Goal: Book appointment/travel/reservation

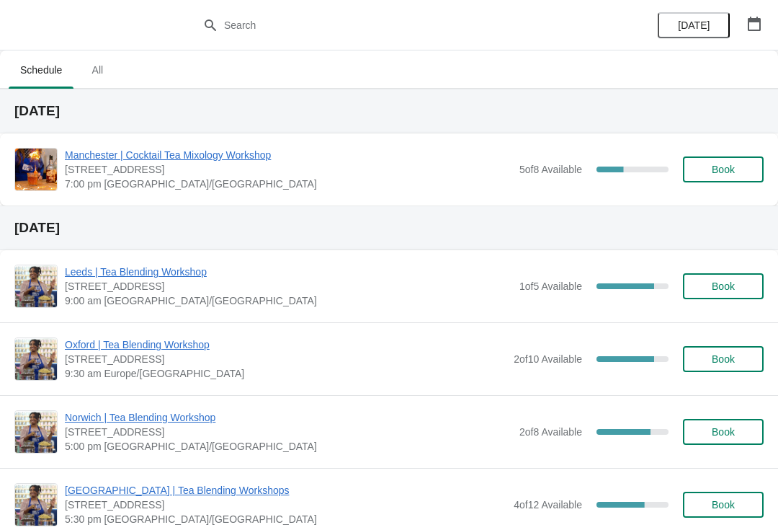
click at [760, 19] on icon "button" at bounding box center [754, 24] width 13 height 14
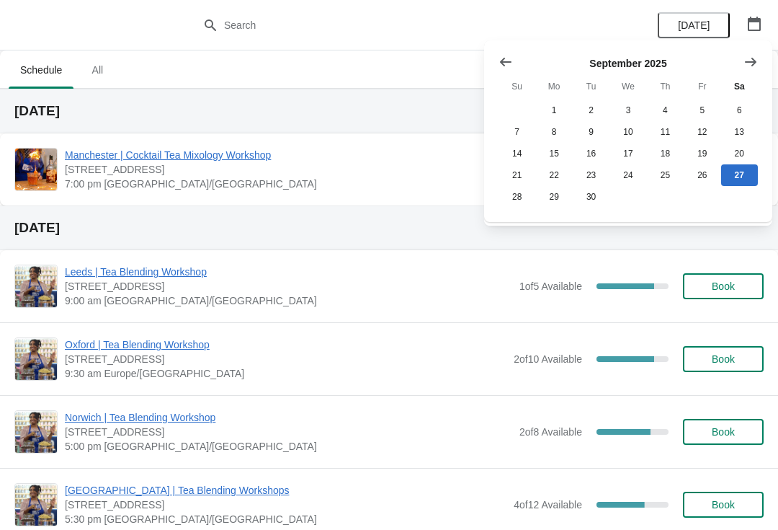
click at [755, 55] on icon "Show next month, October 2025" at bounding box center [751, 62] width 14 height 14
click at [659, 201] on button "30" at bounding box center [665, 197] width 37 height 22
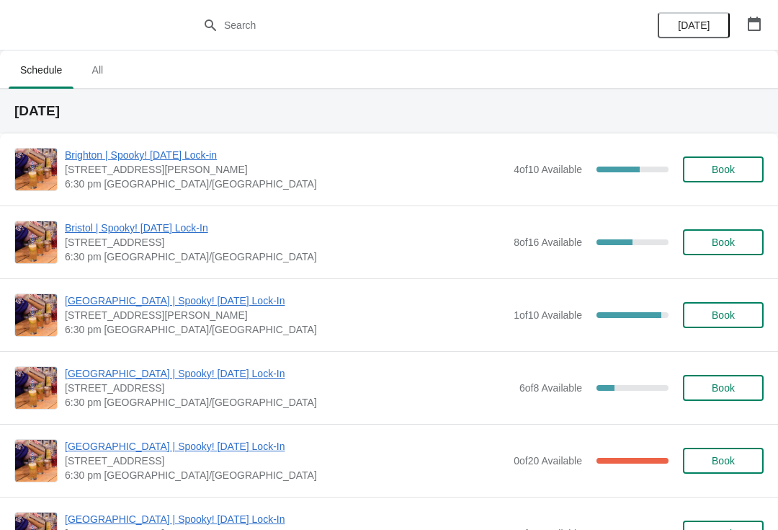
click at [726, 168] on span "Book" at bounding box center [723, 170] width 23 height 12
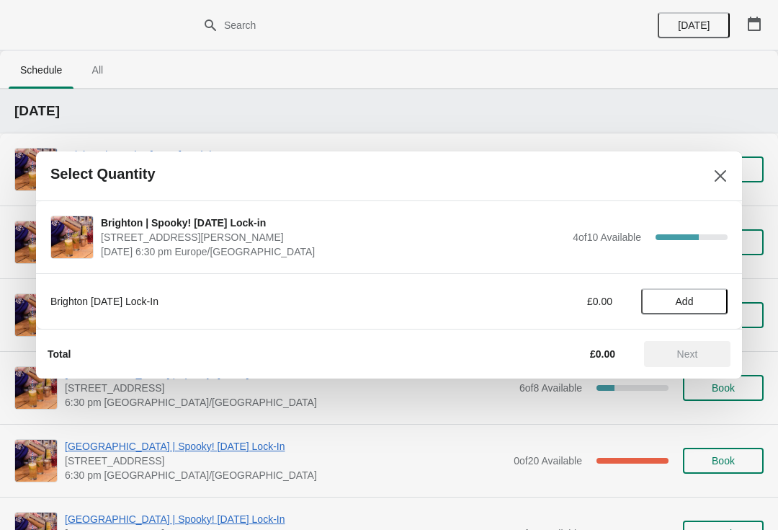
click at [671, 296] on span "Add" at bounding box center [684, 301] width 61 height 12
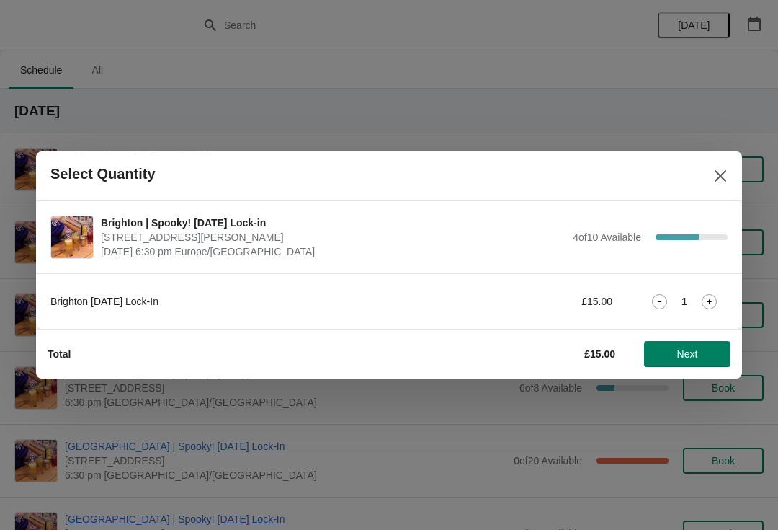
click at [704, 298] on icon at bounding box center [709, 301] width 15 height 15
click at [675, 355] on span "Next" at bounding box center [687, 354] width 63 height 12
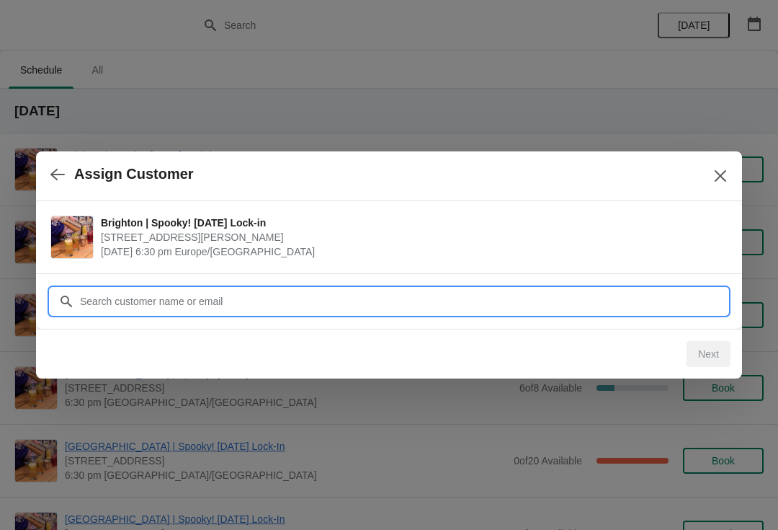
click at [126, 303] on input "Customer" at bounding box center [403, 301] width 648 height 26
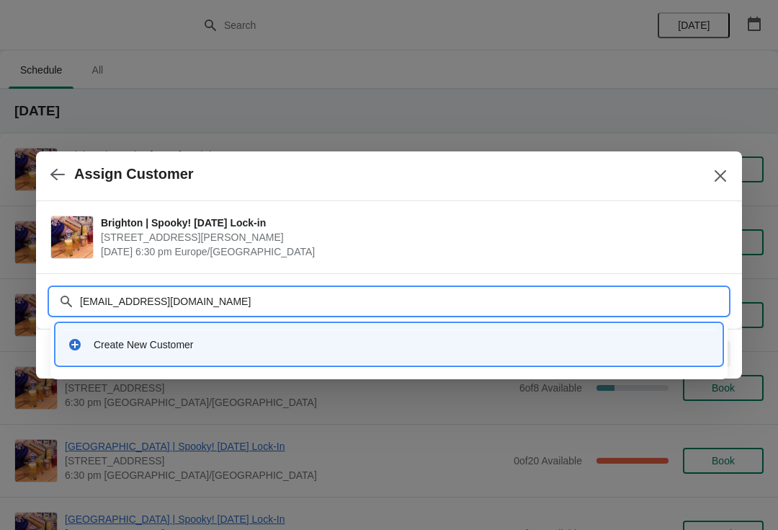
click at [98, 300] on input "[EMAIL_ADDRESS][DOMAIN_NAME]" at bounding box center [403, 301] width 648 height 26
click at [192, 303] on input "[EMAIL_ADDRESS][DOMAIN_NAME]" at bounding box center [403, 301] width 648 height 26
click at [212, 295] on input "[EMAIL_ADDRESS][DOMAIN_NAME]" at bounding box center [403, 301] width 648 height 26
type input "[EMAIL_ADDRESS][DOMAIN_NAME]"
click at [268, 308] on input "[EMAIL_ADDRESS][DOMAIN_NAME]" at bounding box center [403, 301] width 648 height 26
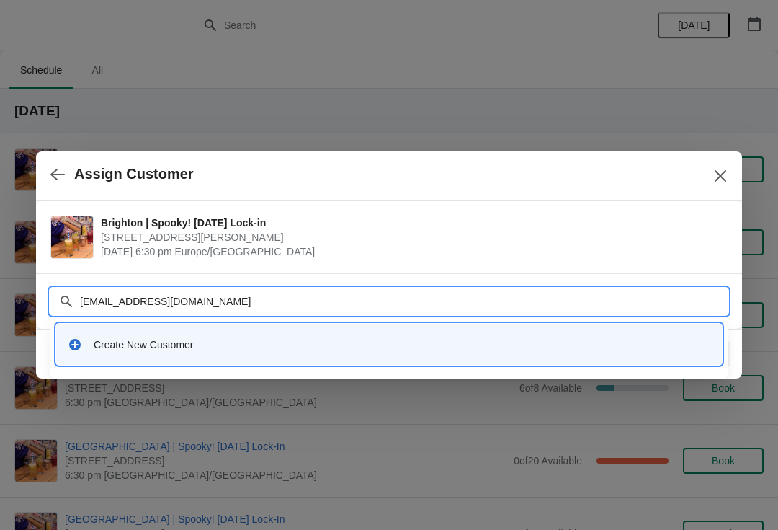
click at [124, 296] on input "[EMAIL_ADDRESS][DOMAIN_NAME]" at bounding box center [403, 301] width 648 height 26
click at [269, 300] on input "[EMAIL_ADDRESS][DOMAIN_NAME]" at bounding box center [403, 301] width 648 height 26
click at [152, 352] on div "Create New Customer" at bounding box center [389, 344] width 654 height 30
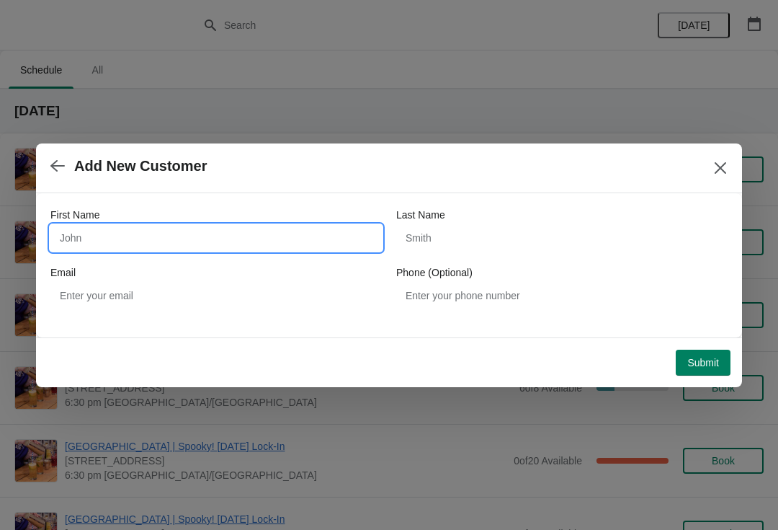
click at [91, 242] on input "First Name" at bounding box center [215, 238] width 331 height 26
type input "Tia"
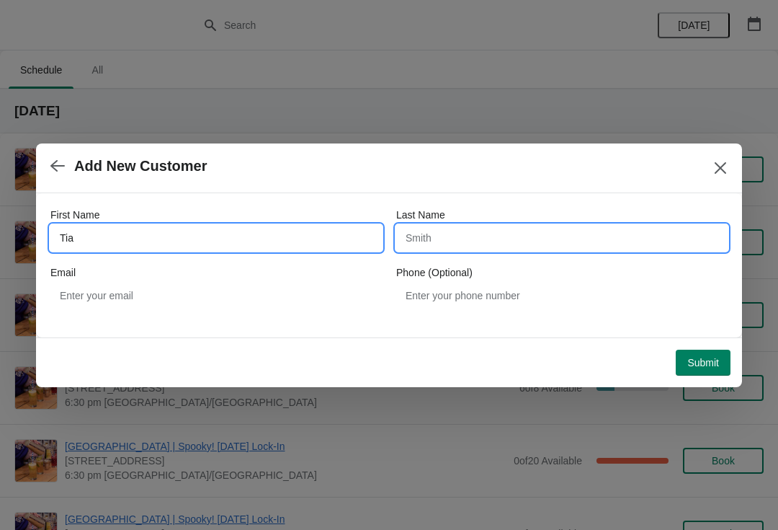
click at [445, 249] on input "Last Name" at bounding box center [561, 238] width 331 height 26
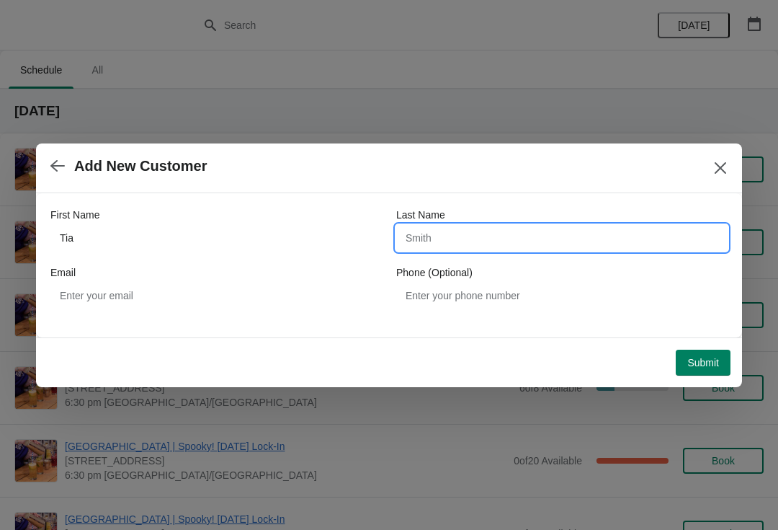
click at [439, 246] on input "Last Name" at bounding box center [561, 238] width 331 height 26
type input "Shehab"
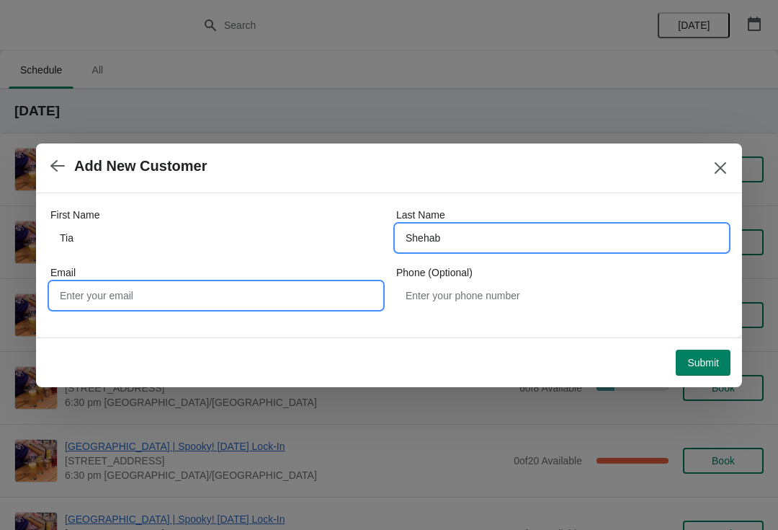
click at [137, 301] on input "Email" at bounding box center [215, 295] width 331 height 26
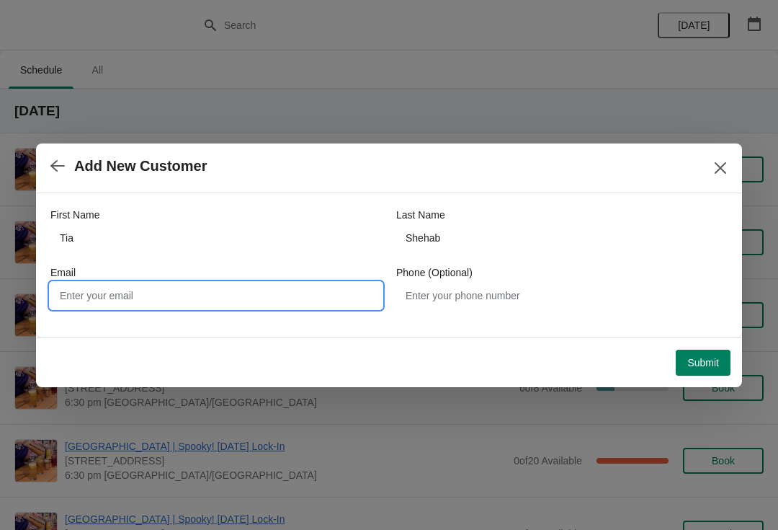
click at [98, 290] on input "Email" at bounding box center [215, 295] width 331 height 26
paste input "[EMAIL_ADDRESS][DOMAIN_NAME]"
type input "[EMAIL_ADDRESS][DOMAIN_NAME]"
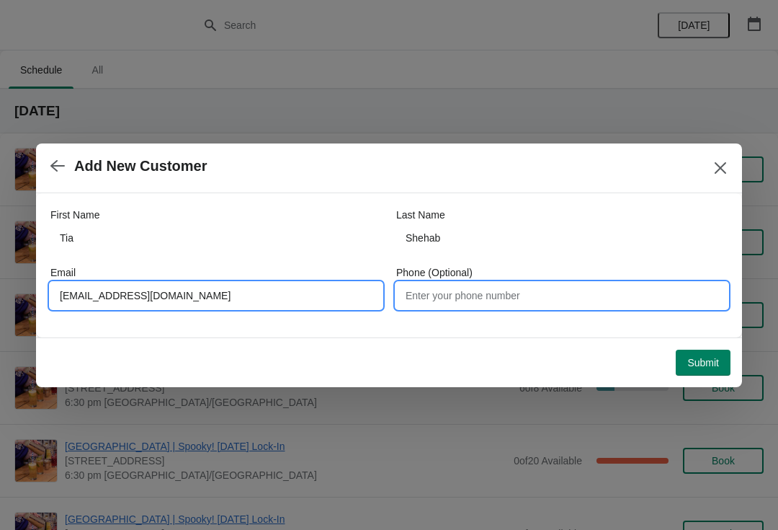
click at [444, 294] on input "Phone (Optional)" at bounding box center [561, 295] width 331 height 26
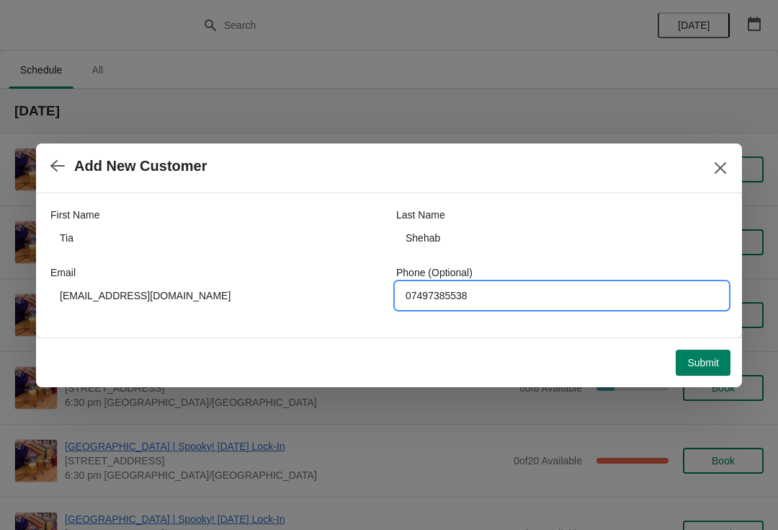
type input "07497385538"
click at [697, 353] on button "Submit" at bounding box center [703, 362] width 55 height 26
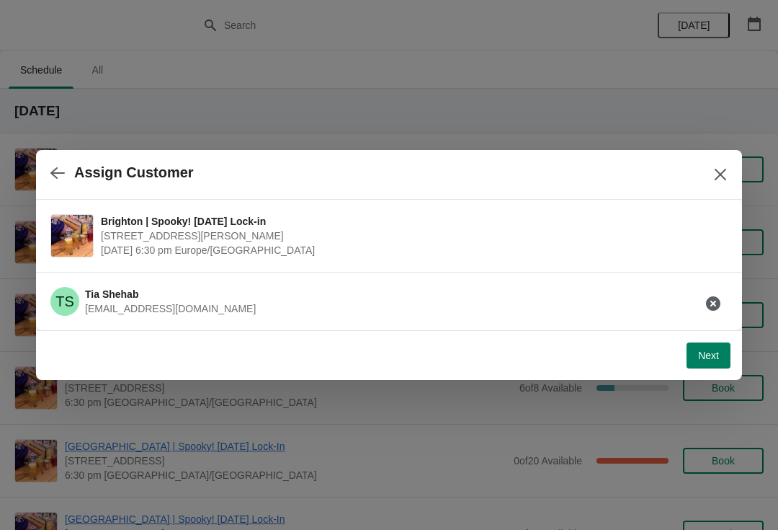
click at [708, 352] on span "Next" at bounding box center [708, 355] width 21 height 12
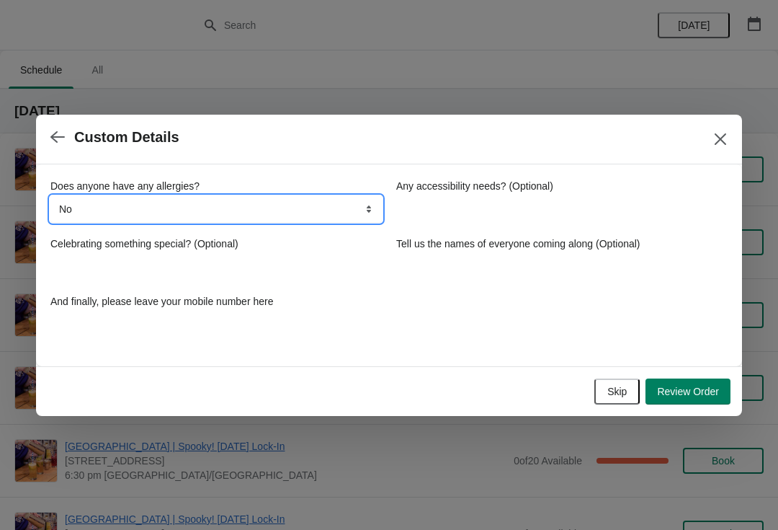
click at [326, 200] on select "No Yes, nuts Yes, wheat Yes, other" at bounding box center [215, 209] width 331 height 26
click at [157, 210] on select "No Yes, nuts Yes, wheat Yes, other" at bounding box center [215, 209] width 331 height 26
select select "Yes, wheat"
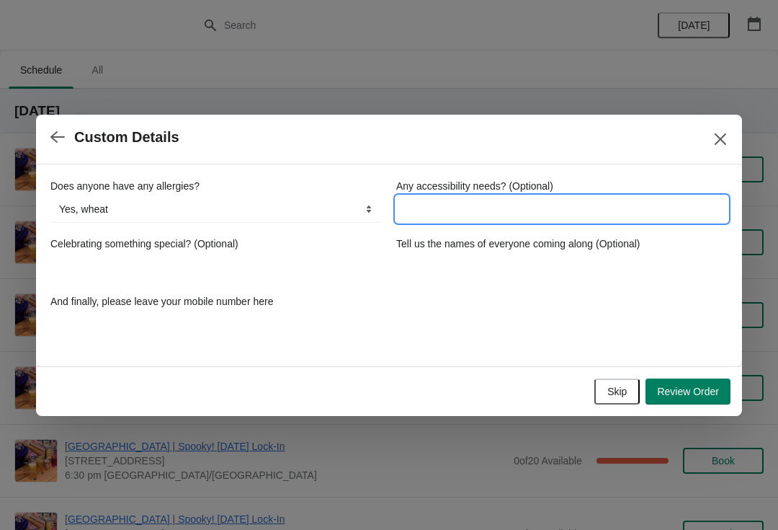
click at [439, 214] on input "Any accessibility needs? (Optional)" at bounding box center [561, 209] width 331 height 26
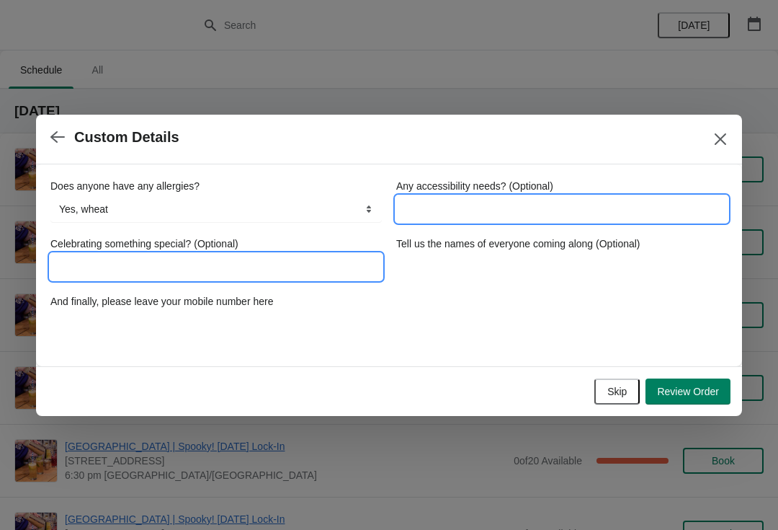
click at [127, 269] on input "Celebrating something special? (Optional)" at bounding box center [215, 267] width 331 height 26
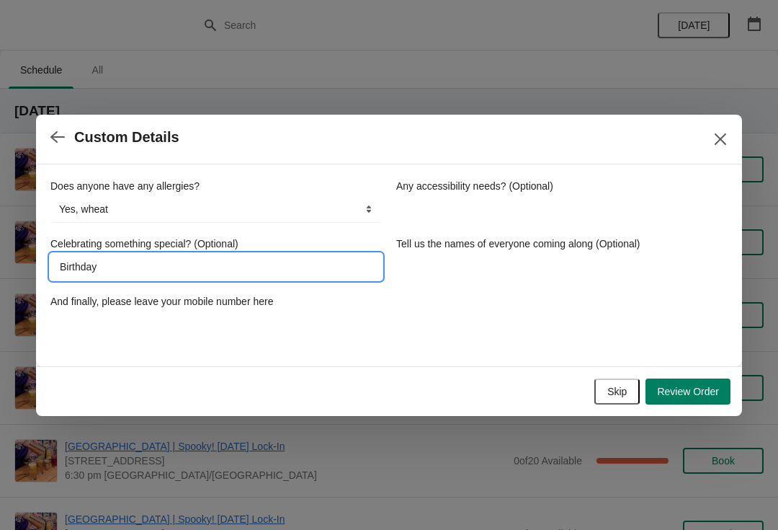
type input "Birthday"
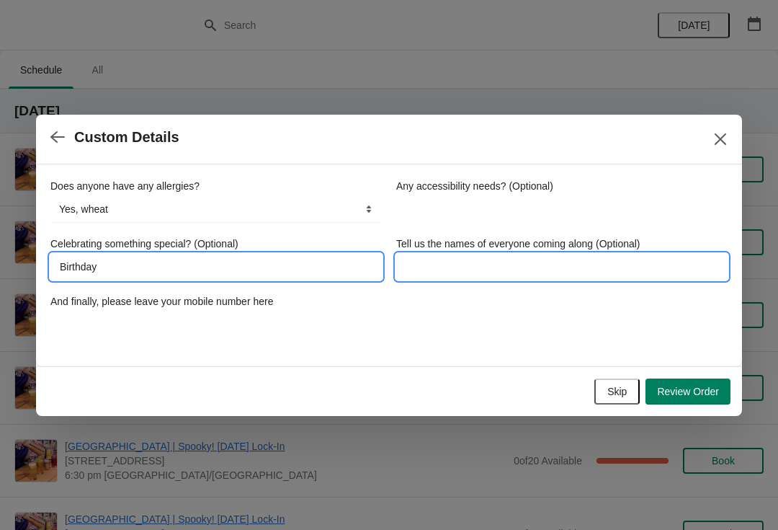
click at [470, 261] on input "Tell us the names of everyone coming along (Optional)" at bounding box center [561, 267] width 331 height 26
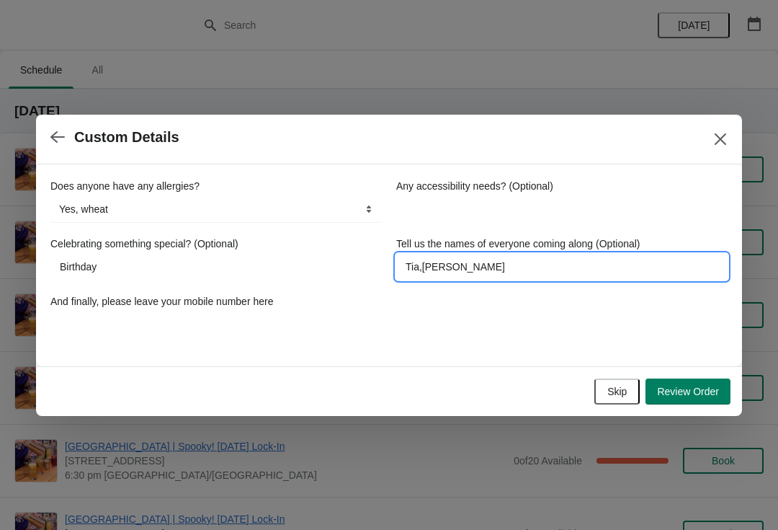
type input "Tia,[PERSON_NAME]"
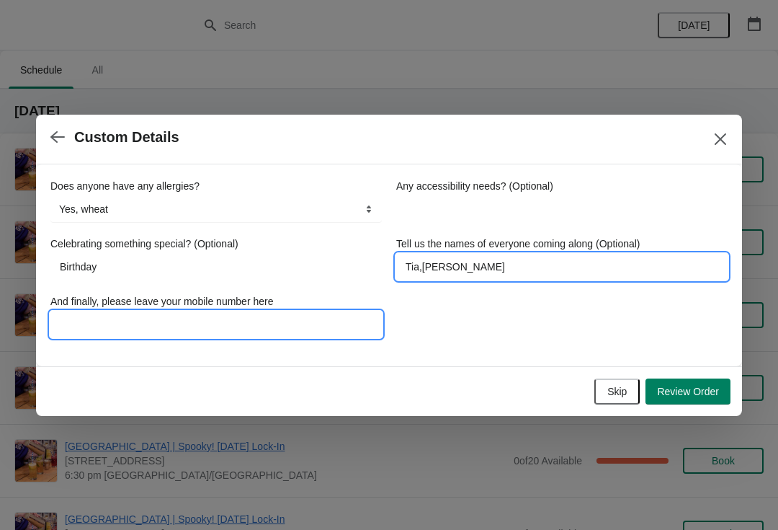
click at [198, 316] on input "And finally, please leave your mobile number here" at bounding box center [215, 324] width 331 height 26
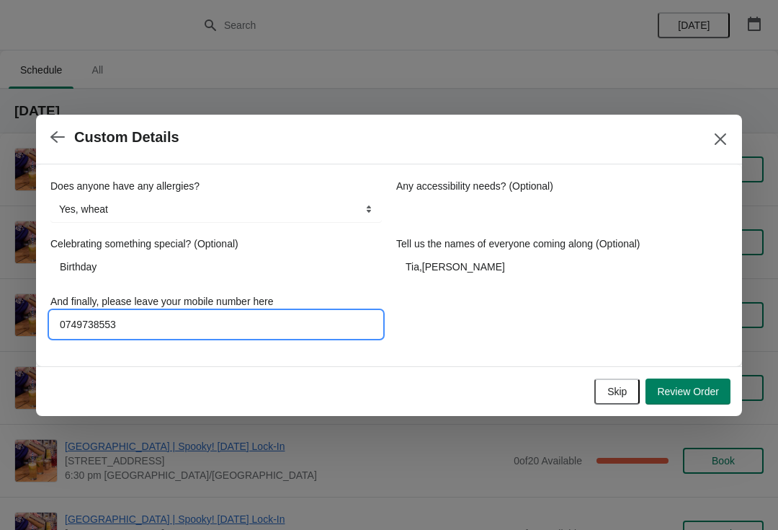
type input "07497385538"
